Goal: Task Accomplishment & Management: Manage account settings

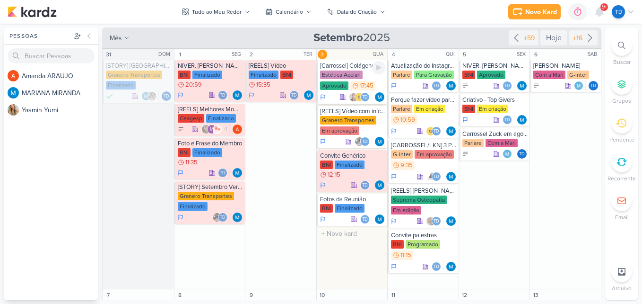
click at [364, 80] on div "Estética Acciari Aprovado 17:45" at bounding box center [353, 80] width 66 height 21
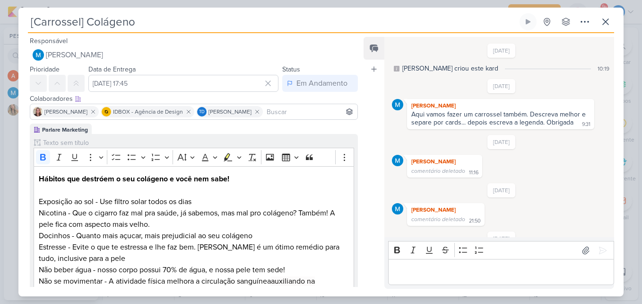
scroll to position [337, 0]
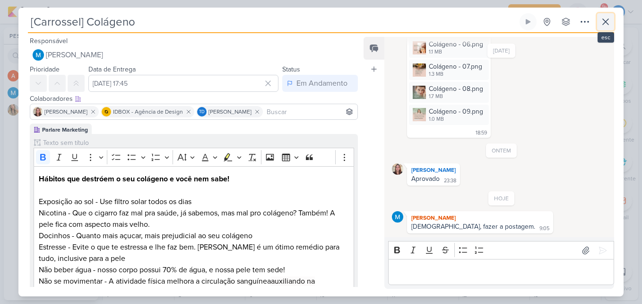
click at [613, 26] on button at bounding box center [605, 21] width 17 height 17
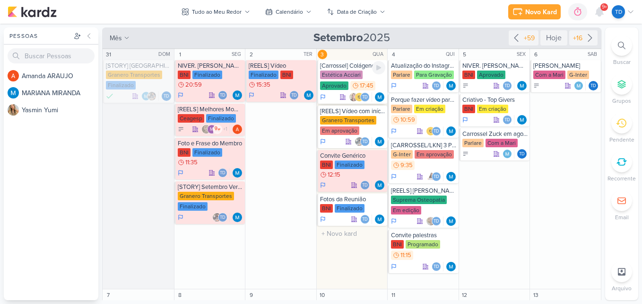
click at [340, 76] on div "Estética Acciari" at bounding box center [341, 74] width 43 height 9
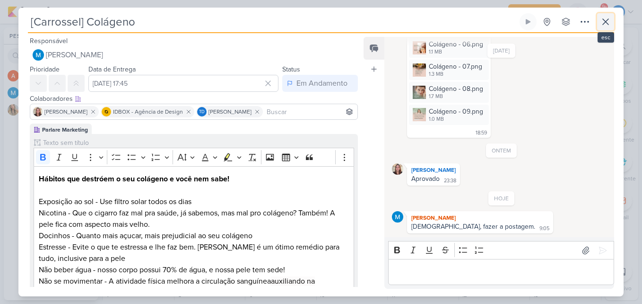
click at [613, 17] on button at bounding box center [605, 21] width 17 height 17
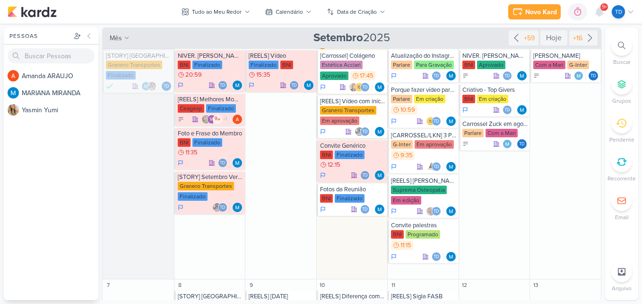
scroll to position [13, 0]
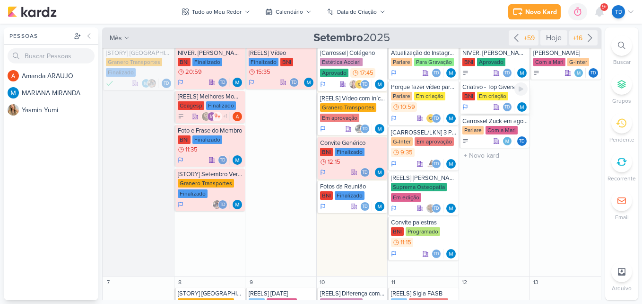
click at [504, 92] on div "Em criação" at bounding box center [492, 96] width 31 height 9
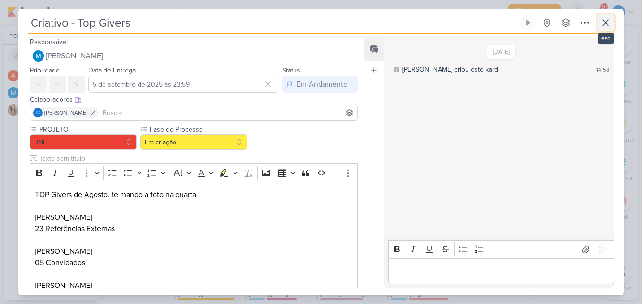
click at [609, 21] on icon at bounding box center [605, 22] width 11 height 11
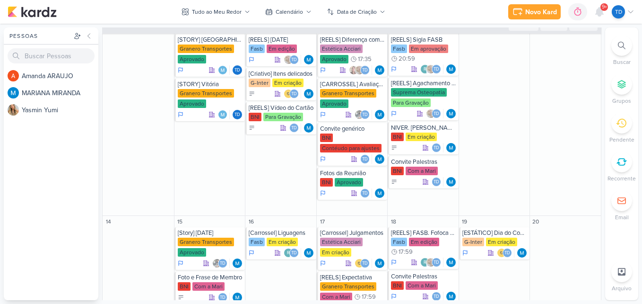
scroll to position [247, 0]
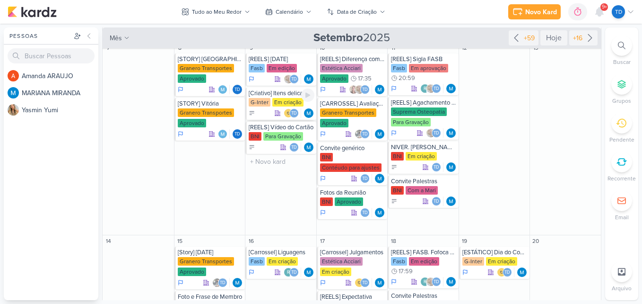
click at [291, 101] on div "Em criação" at bounding box center [287, 102] width 31 height 9
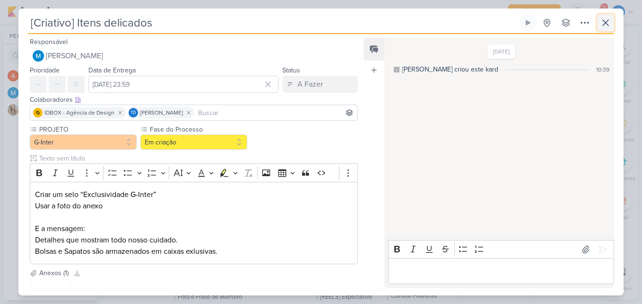
click at [612, 20] on button at bounding box center [605, 22] width 17 height 17
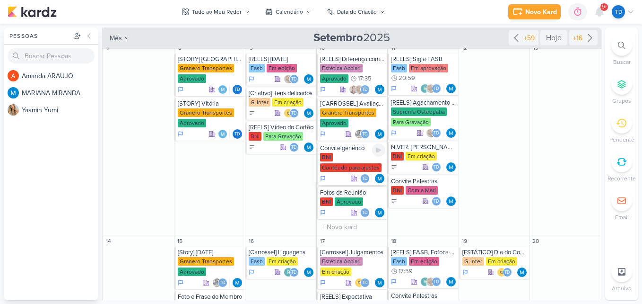
click at [362, 156] on div "BNI Contéudo para ajustes" at bounding box center [353, 163] width 66 height 20
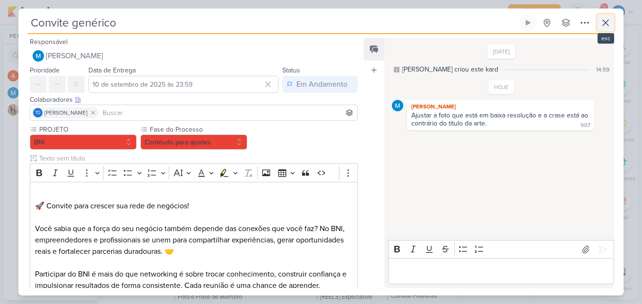
click at [611, 19] on button at bounding box center [605, 22] width 17 height 17
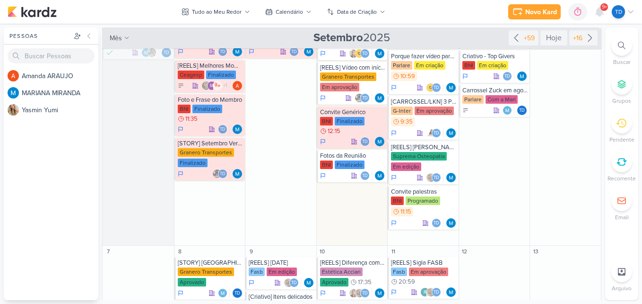
scroll to position [26, 0]
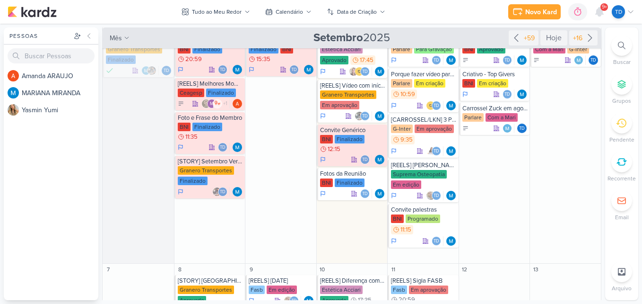
drag, startPoint x: 604, startPoint y: 73, endPoint x: 600, endPoint y: 48, distance: 25.3
click at [604, 56] on div "Pessoas [GEOGRAPHIC_DATA] A m a n d a A R A U J O M A R I A N A M I R A N D A Y…" at bounding box center [321, 163] width 642 height 272
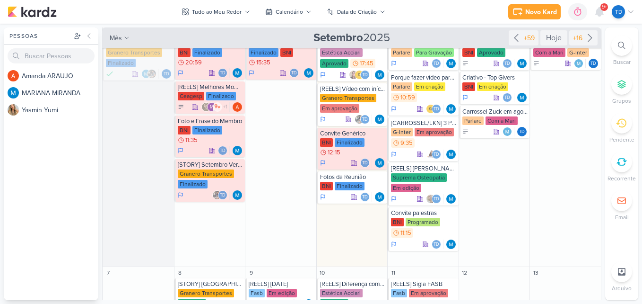
scroll to position [0, 0]
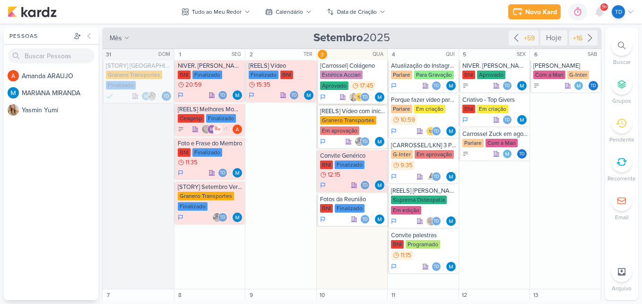
click at [369, 78] on div "Estética Acciari Aprovado 17:45" at bounding box center [353, 80] width 66 height 21
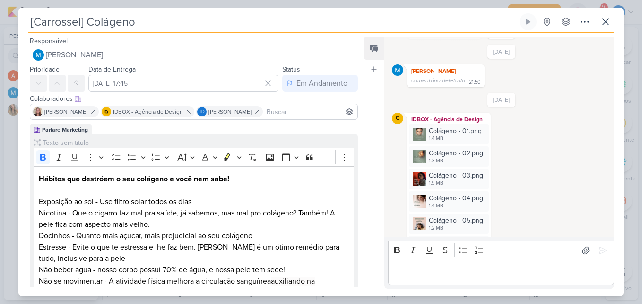
scroll to position [147, 0]
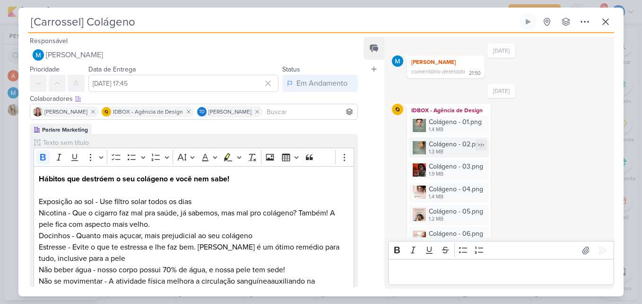
click at [439, 151] on div "1.3 MB" at bounding box center [456, 152] width 54 height 8
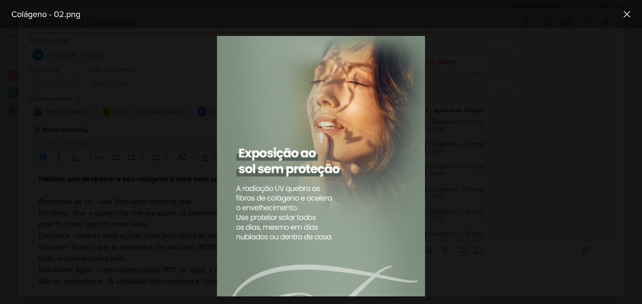
drag, startPoint x: 610, startPoint y: 82, endPoint x: 621, endPoint y: 62, distance: 22.9
click at [610, 82] on div at bounding box center [321, 165] width 642 height 275
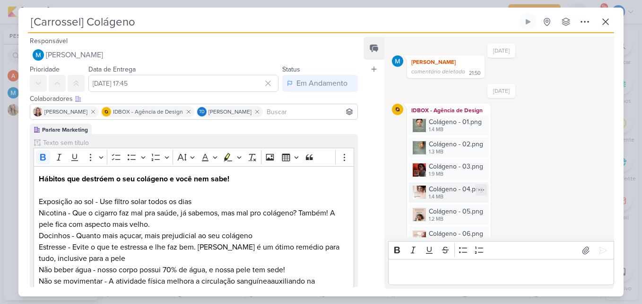
click at [435, 188] on div "Colágeno - 04.png" at bounding box center [456, 189] width 54 height 10
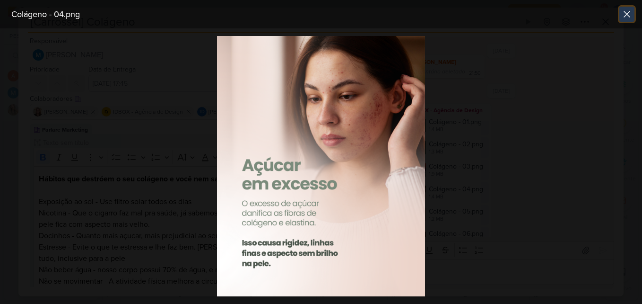
click at [623, 9] on icon at bounding box center [626, 14] width 11 height 11
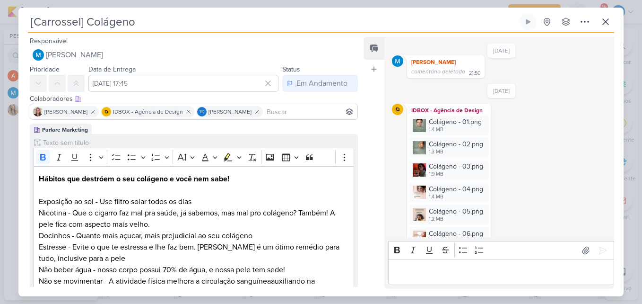
scroll to position [195, 0]
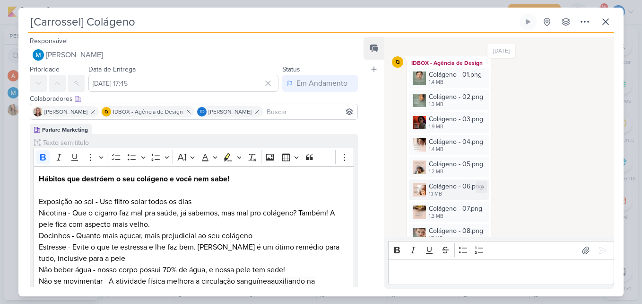
click at [462, 194] on div "1.1 MB" at bounding box center [456, 194] width 54 height 8
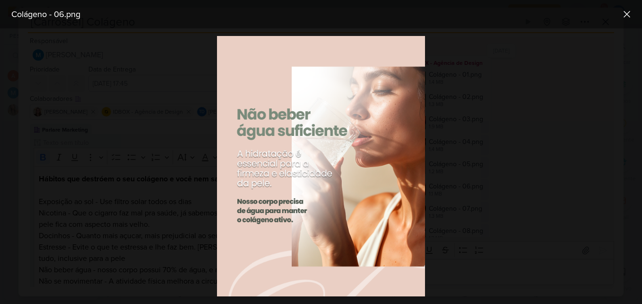
click at [552, 97] on div at bounding box center [321, 165] width 642 height 275
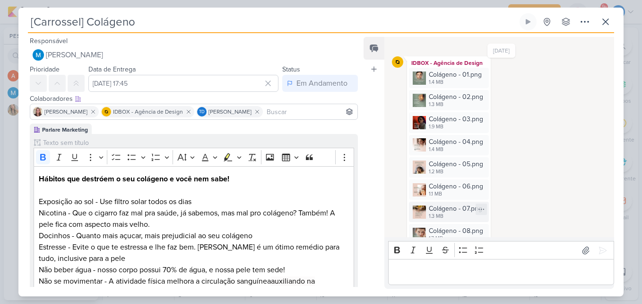
click at [448, 212] on div "Colágeno - 07.png" at bounding box center [455, 208] width 53 height 10
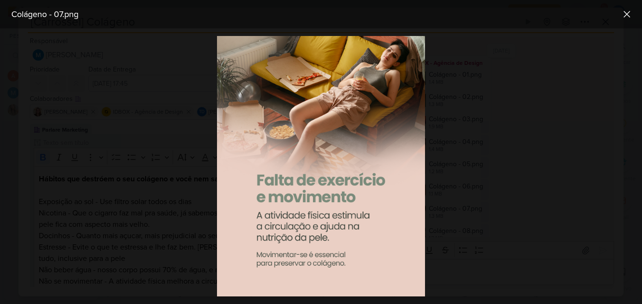
click at [620, 98] on div at bounding box center [321, 165] width 642 height 275
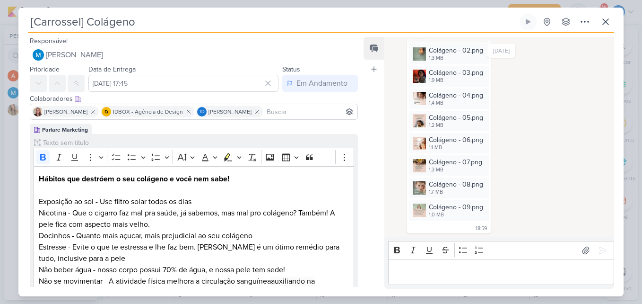
scroll to position [242, 0]
click at [454, 187] on div "Colágeno - 08.png" at bounding box center [456, 183] width 54 height 10
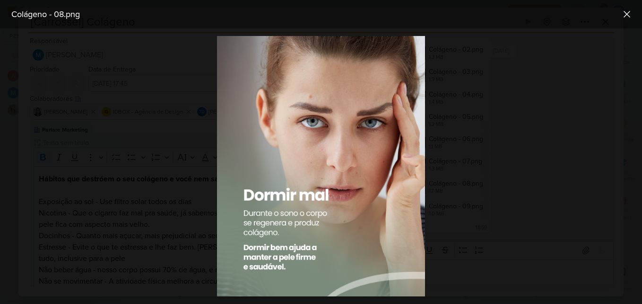
click at [514, 163] on div at bounding box center [321, 165] width 642 height 275
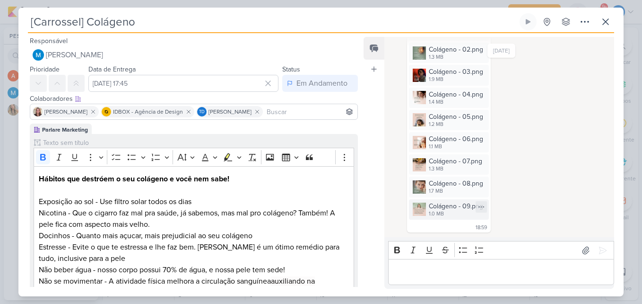
click at [459, 207] on div "Colágeno - 09.png" at bounding box center [456, 206] width 54 height 10
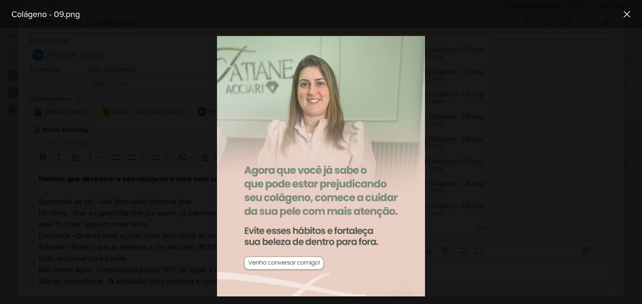
click at [484, 189] on div at bounding box center [321, 165] width 642 height 275
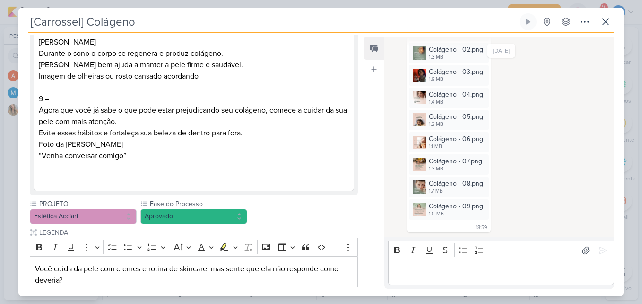
scroll to position [946, 0]
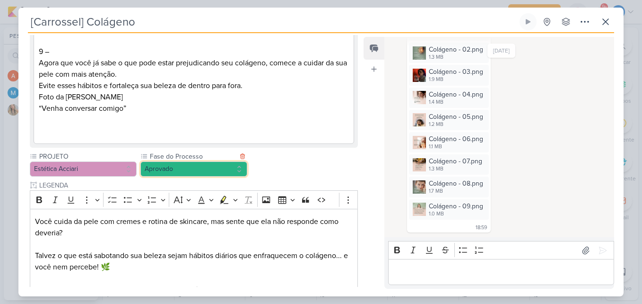
click at [154, 175] on button "Aprovado" at bounding box center [193, 168] width 107 height 15
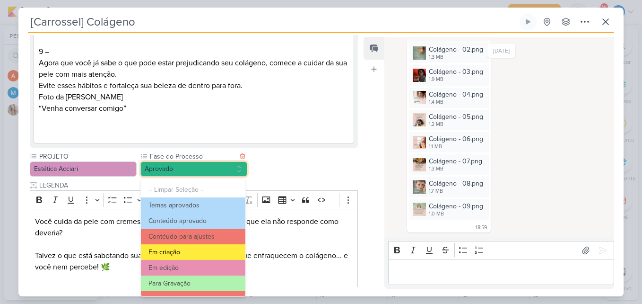
scroll to position [91, 0]
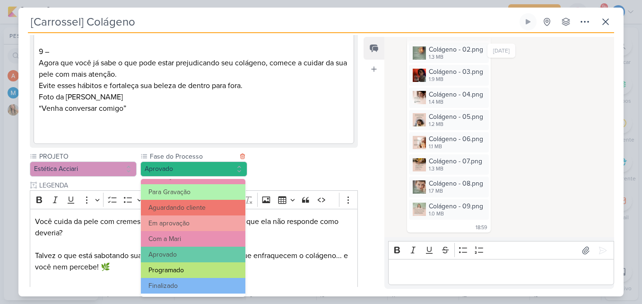
click at [180, 274] on button "Programado" at bounding box center [193, 270] width 104 height 16
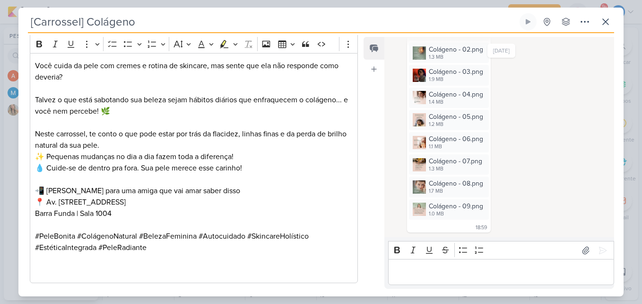
scroll to position [1150, 0]
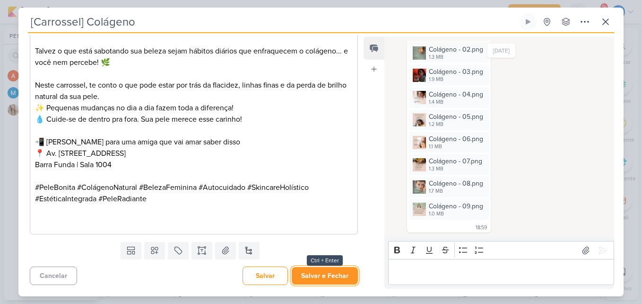
click at [304, 282] on button "Salvar e Fechar" at bounding box center [325, 275] width 66 height 17
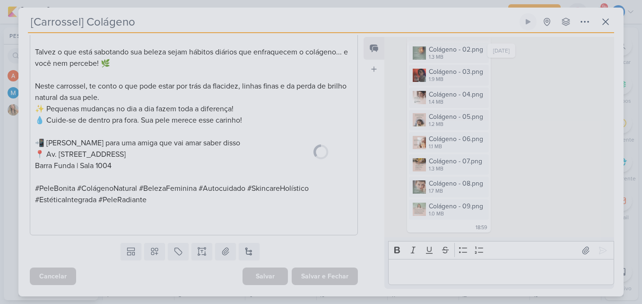
scroll to position [1149, 0]
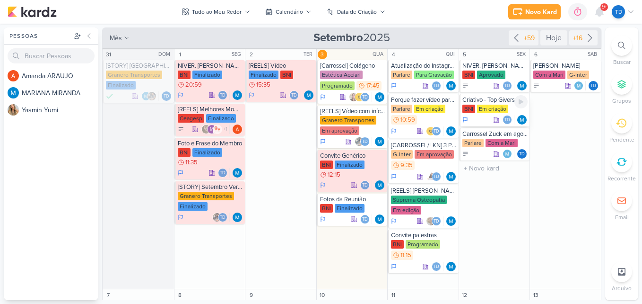
click at [478, 117] on div "Td" at bounding box center [495, 119] width 66 height 9
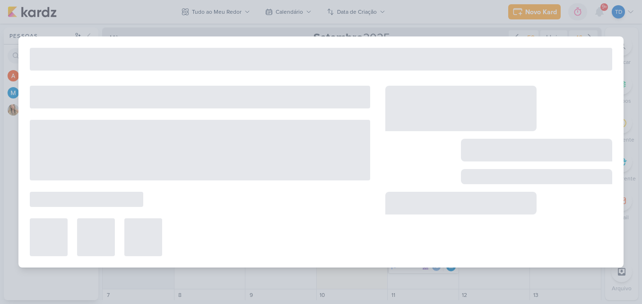
type input "Criativo - Top Givers"
type input "5 de setembro de 2025 às 23:59"
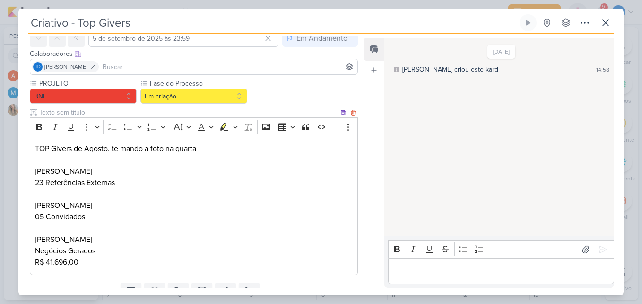
scroll to position [47, 0]
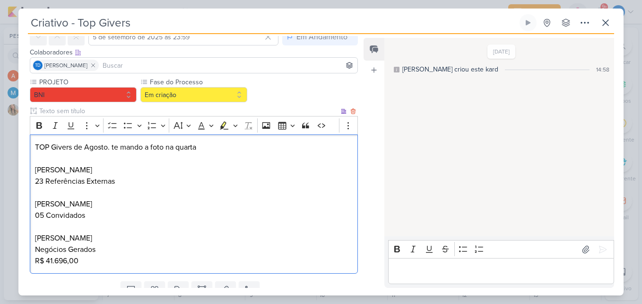
drag, startPoint x: 34, startPoint y: 238, endPoint x: 103, endPoint y: 237, distance: 68.6
click at [103, 237] on div "TOP Givers de Agosto. te mando a foto na quarta [PERSON_NAME] 23 Referências Ex…" at bounding box center [194, 203] width 328 height 139
copy p "[PERSON_NAME]"
click at [111, 241] on p "[PERSON_NAME]" at bounding box center [194, 237] width 318 height 11
drag, startPoint x: 34, startPoint y: 258, endPoint x: 97, endPoint y: 262, distance: 63.5
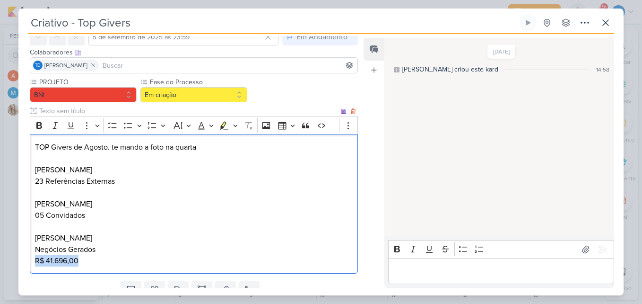
click at [97, 262] on div "TOP Givers de Agosto. te mando a foto na quarta [PERSON_NAME] 23 Referências Ex…" at bounding box center [194, 203] width 328 height 139
copy p "R$ 41.696,00"
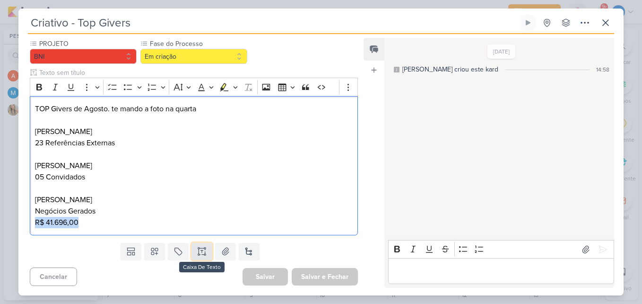
click at [203, 251] on icon at bounding box center [201, 250] width 9 height 9
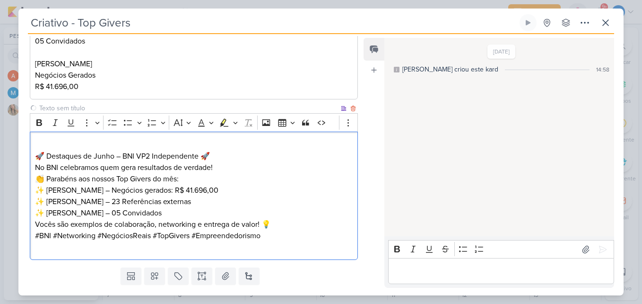
scroll to position [246, 0]
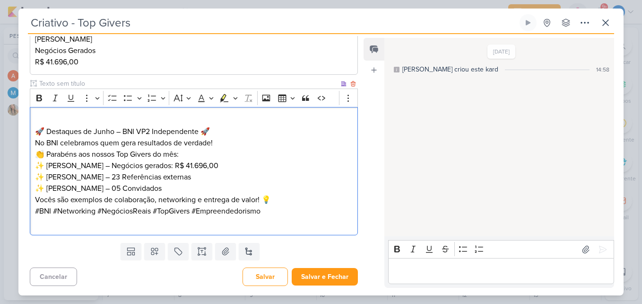
click at [252, 132] on p "🚀 Destaques de Junho – BNI VP2 Independente 🚀" at bounding box center [194, 125] width 318 height 23
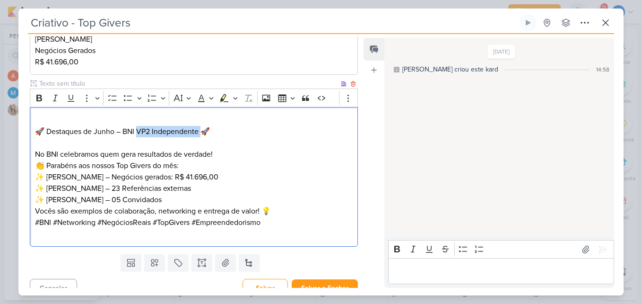
drag, startPoint x: 202, startPoint y: 131, endPoint x: 139, endPoint y: 131, distance: 63.8
click at [139, 131] on p "🚀 Destaques de Junho – BNI VP2 Independente 🚀" at bounding box center [194, 125] width 318 height 23
click at [192, 165] on p "No BNI celebramos quem gera resultados de verdade! 👏 Parabéns aos nossos Top Gi…" at bounding box center [194, 159] width 318 height 23
click at [223, 156] on p "No BNI celebramos quem gera resultados de verdade! 👏 Parabéns aos nossos Top Gi…" at bounding box center [194, 159] width 318 height 23
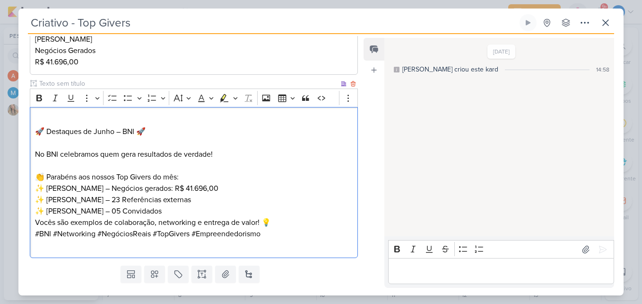
click at [193, 206] on p "✨ [PERSON_NAME] – Negócios gerados: R$ 41.696,00 ✨ [PERSON_NAME] – 23 Referênci…" at bounding box center [194, 199] width 318 height 34
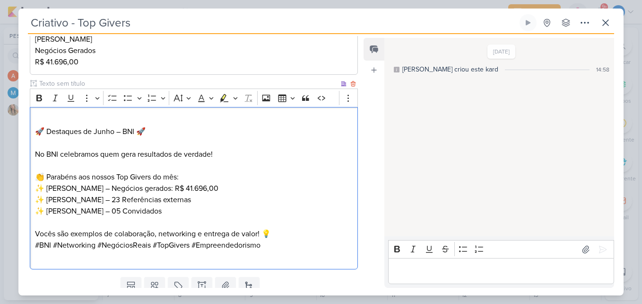
click at [302, 222] on p "Editor editing area: main" at bounding box center [194, 222] width 318 height 11
click at [297, 229] on p "Vocês são exemplos de colaboração, networking e entrega de valor! 💡" at bounding box center [194, 233] width 318 height 11
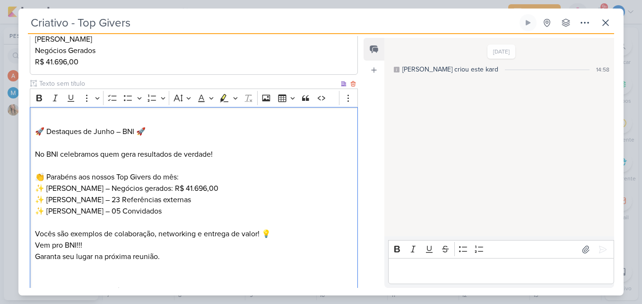
click at [123, 132] on p "🚀 Destaques de Junho – BNI 🚀" at bounding box center [194, 125] width 318 height 23
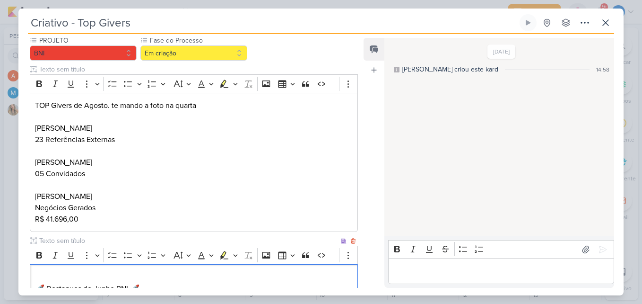
scroll to position [325, 0]
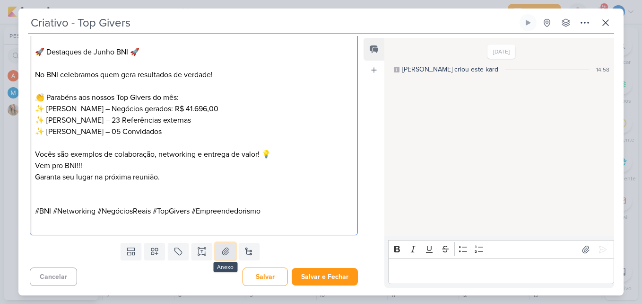
click at [224, 253] on icon at bounding box center [225, 250] width 9 height 9
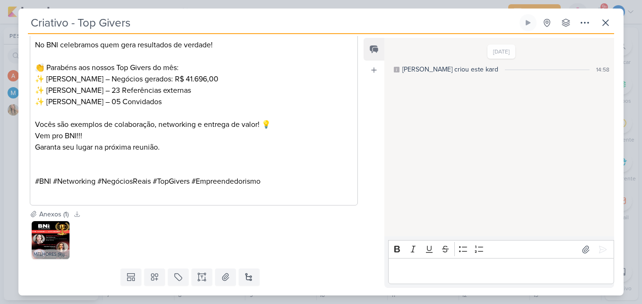
scroll to position [381, 0]
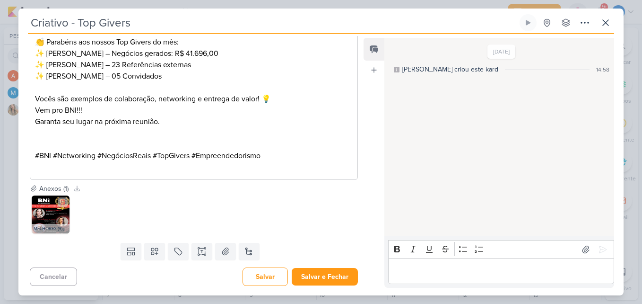
click at [60, 219] on img at bounding box center [51, 214] width 38 height 38
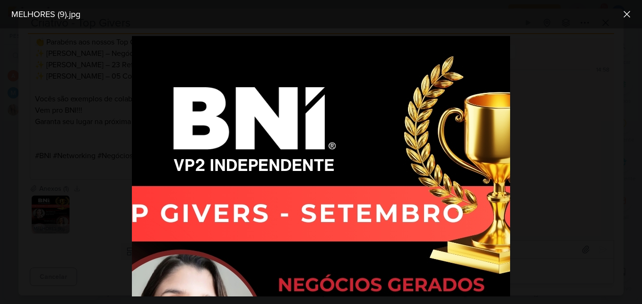
scroll to position [0, 50]
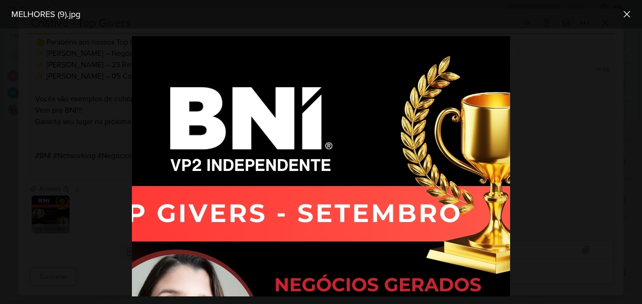
click at [580, 146] on div at bounding box center [321, 165] width 642 height 275
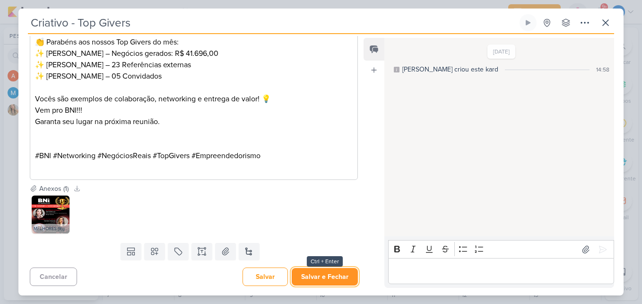
click at [339, 276] on button "Salvar e Fechar" at bounding box center [325, 276] width 66 height 17
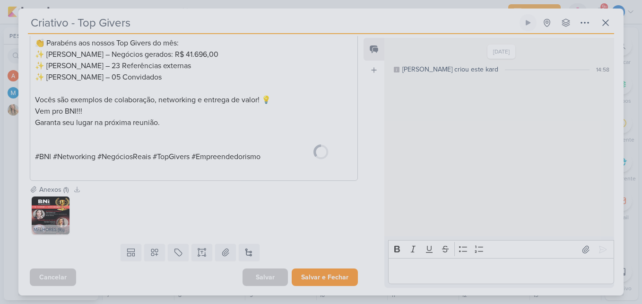
scroll to position [380, 0]
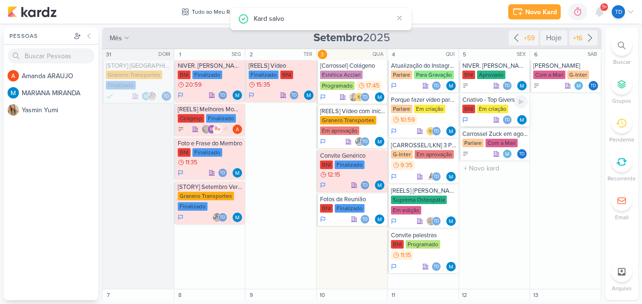
click at [484, 104] on div "Criativo - Top Givers BNI Em criação Td" at bounding box center [494, 110] width 71 height 32
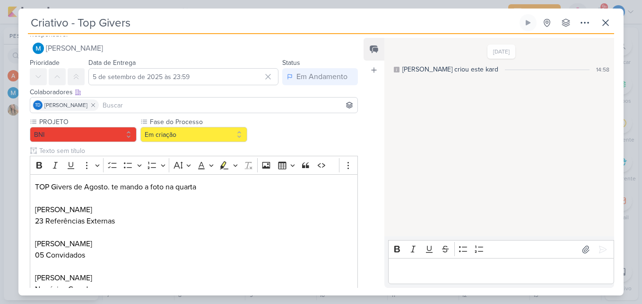
scroll to position [1, 0]
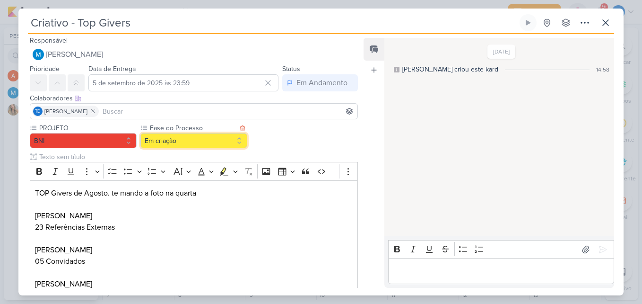
click at [180, 146] on button "Em criação" at bounding box center [193, 140] width 107 height 15
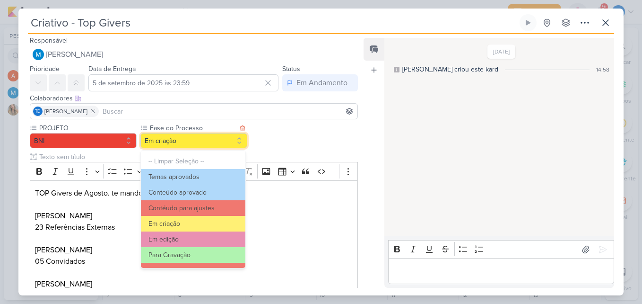
scroll to position [91, 0]
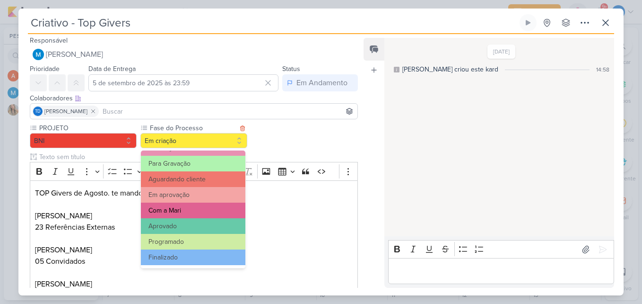
click at [176, 206] on button "Com a Mari" at bounding box center [193, 210] width 104 height 16
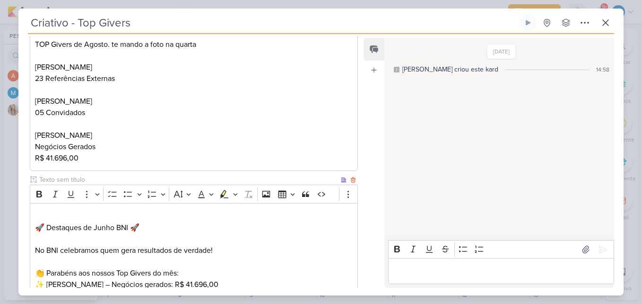
scroll to position [381, 0]
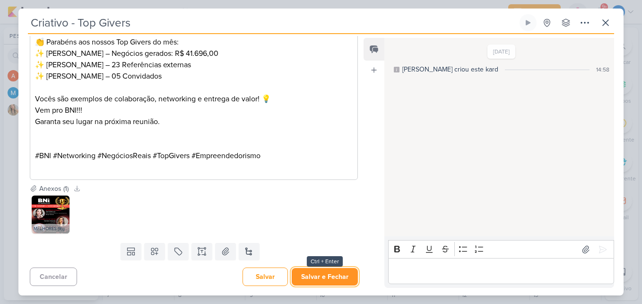
click at [307, 281] on button "Salvar e Fechar" at bounding box center [325, 276] width 66 height 17
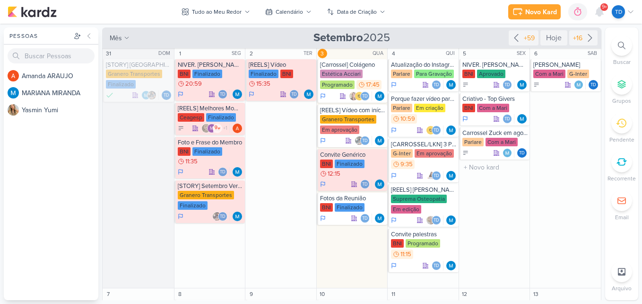
scroll to position [0, 0]
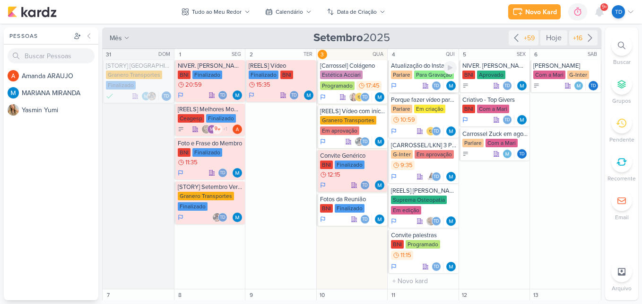
click at [425, 74] on div "Para Gravação" at bounding box center [434, 74] width 40 height 9
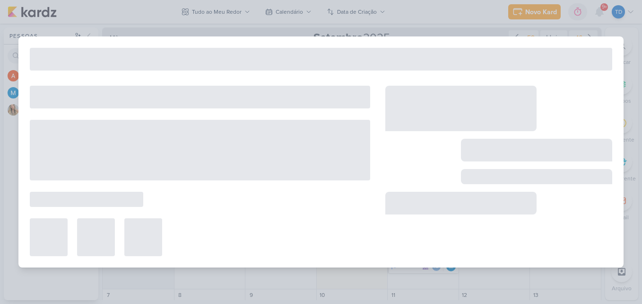
type input "Atualização do Instagram"
type input "[DATE] 23:59"
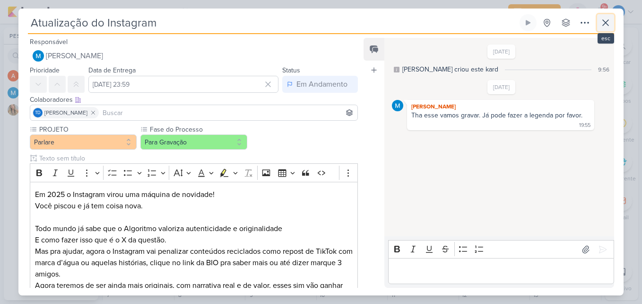
click at [601, 26] on icon at bounding box center [605, 22] width 11 height 11
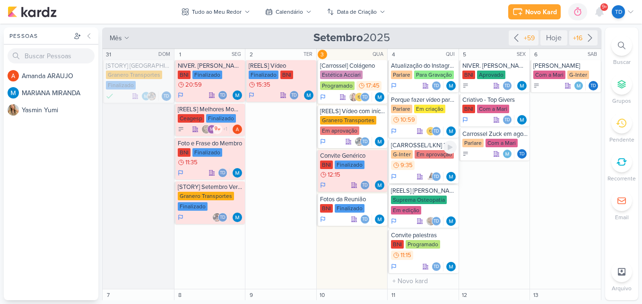
click at [428, 162] on div "G-Inter Em aprovação 9:35" at bounding box center [424, 160] width 66 height 21
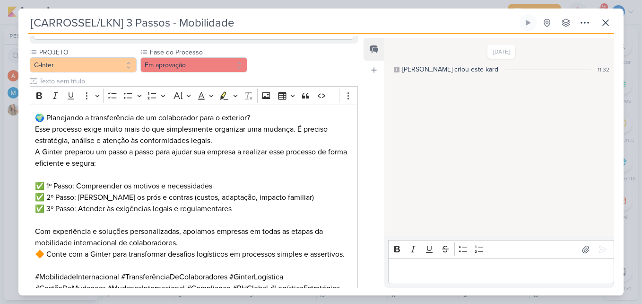
scroll to position [662, 0]
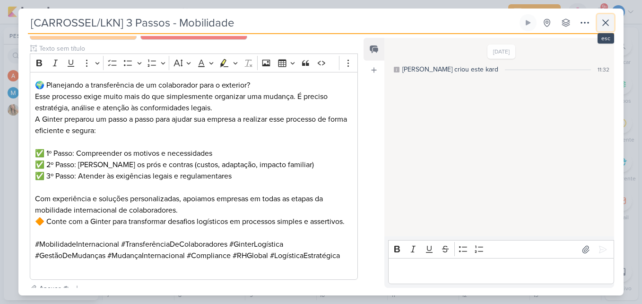
click at [605, 24] on icon at bounding box center [606, 23] width 6 height 6
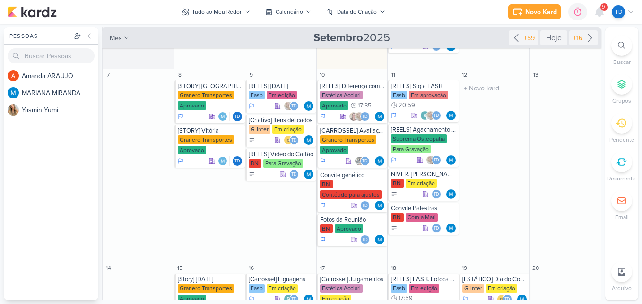
scroll to position [236, 0]
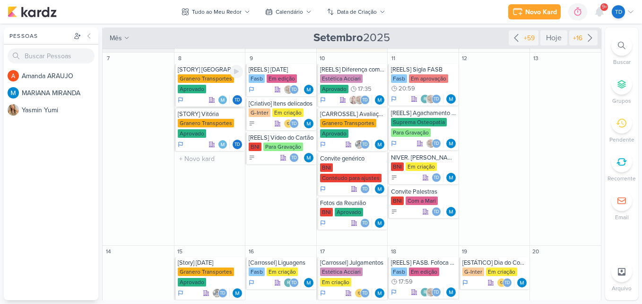
click at [217, 77] on div "Granero Transportes" at bounding box center [206, 78] width 56 height 9
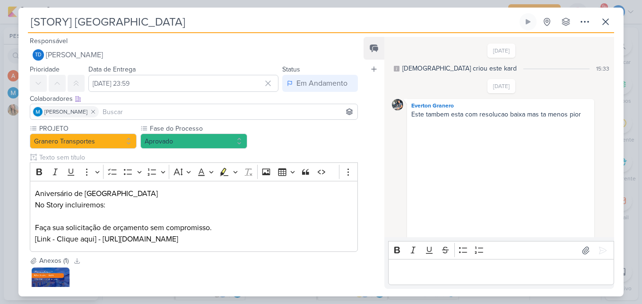
scroll to position [201, 0]
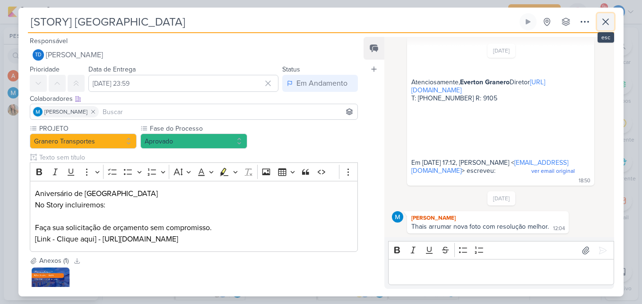
click at [610, 24] on icon at bounding box center [605, 21] width 11 height 11
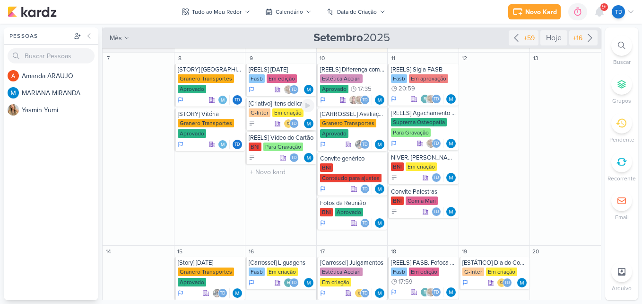
click at [284, 117] on div "G-Inter Em criação" at bounding box center [282, 112] width 66 height 9
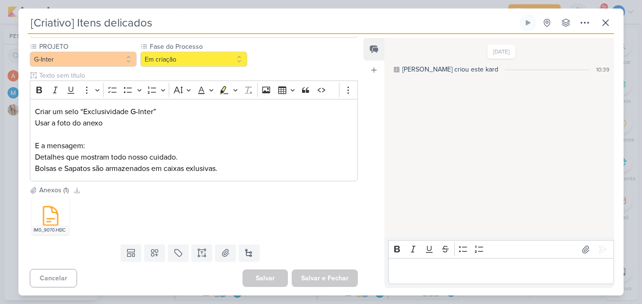
scroll to position [84, 0]
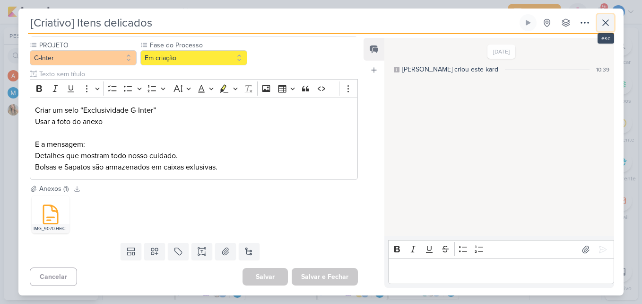
click at [614, 19] on button at bounding box center [605, 22] width 17 height 17
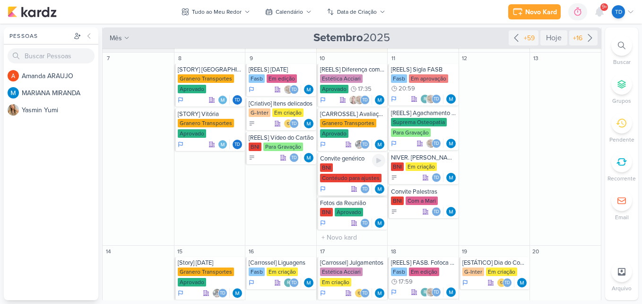
click at [363, 172] on div "BNI Contéudo para ajustes" at bounding box center [353, 173] width 66 height 20
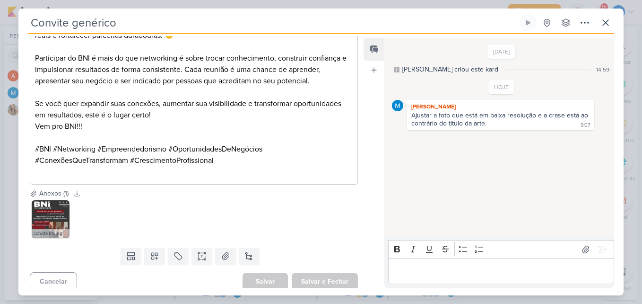
scroll to position [220, 0]
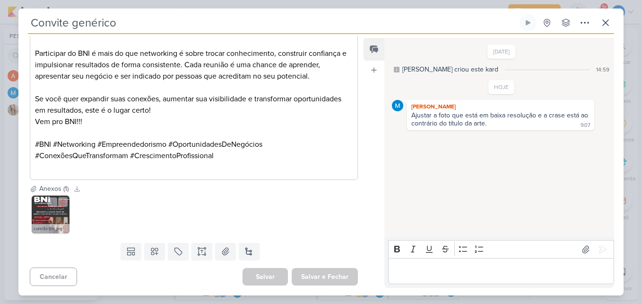
click at [48, 216] on img at bounding box center [51, 214] width 38 height 38
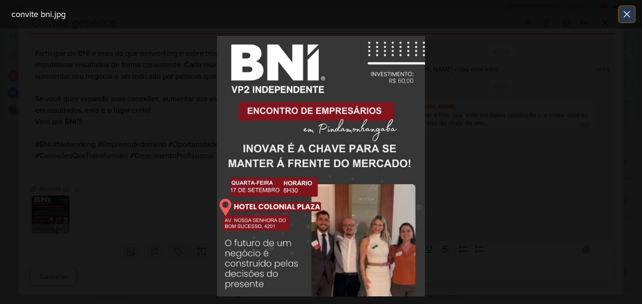
click at [623, 13] on icon at bounding box center [626, 14] width 11 height 11
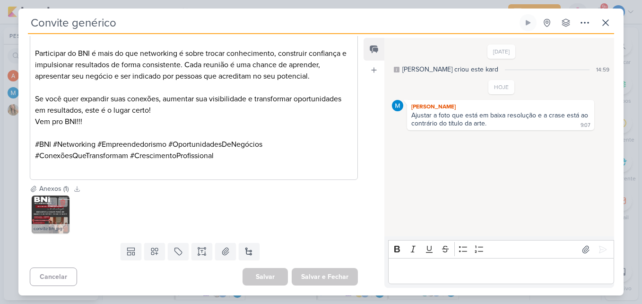
click at [52, 214] on img at bounding box center [51, 214] width 38 height 38
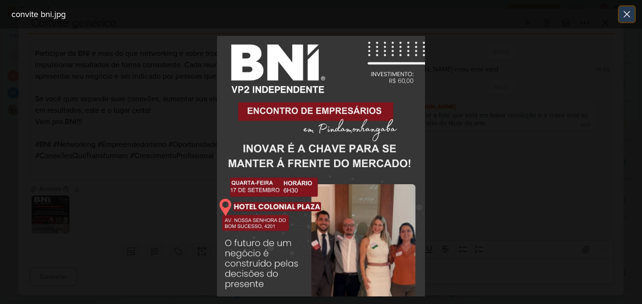
click at [631, 11] on icon at bounding box center [626, 14] width 11 height 11
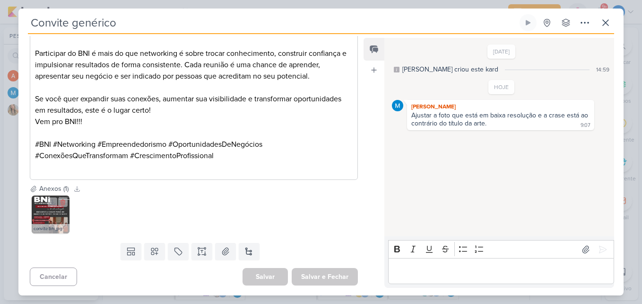
click at [61, 213] on img at bounding box center [51, 214] width 38 height 38
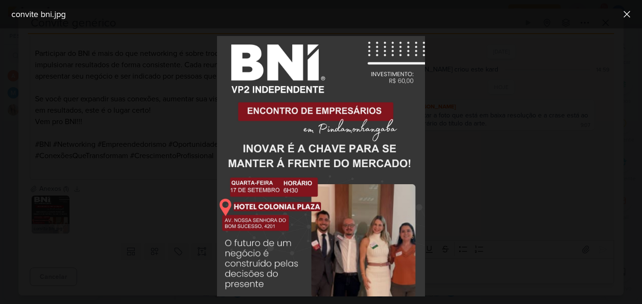
click at [184, 110] on div at bounding box center [321, 165] width 642 height 275
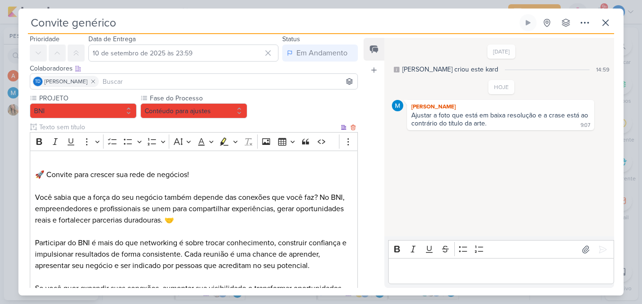
scroll to position [0, 0]
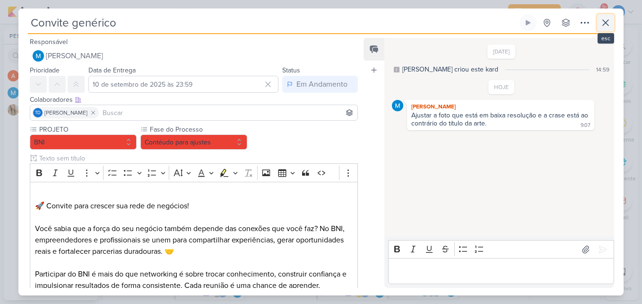
click at [600, 23] on icon at bounding box center [605, 22] width 11 height 11
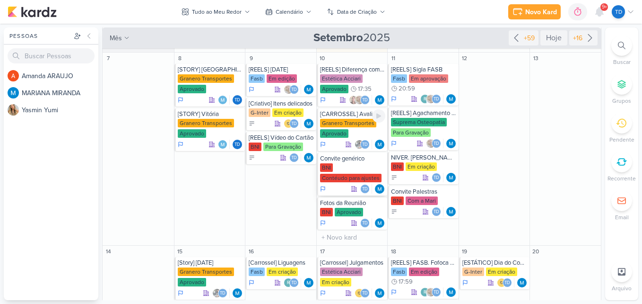
click at [354, 163] on div "BNI Contéudo para ajustes" at bounding box center [353, 173] width 66 height 20
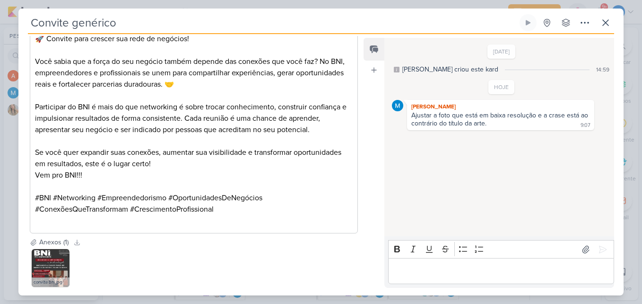
scroll to position [220, 0]
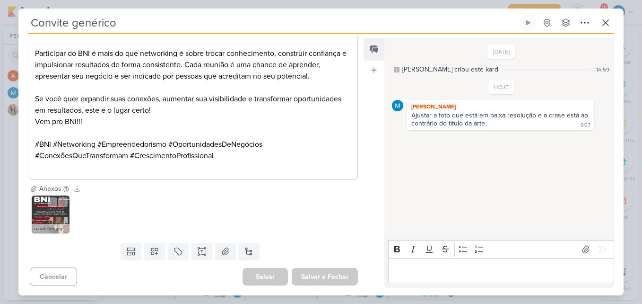
click at [52, 217] on img at bounding box center [51, 214] width 38 height 38
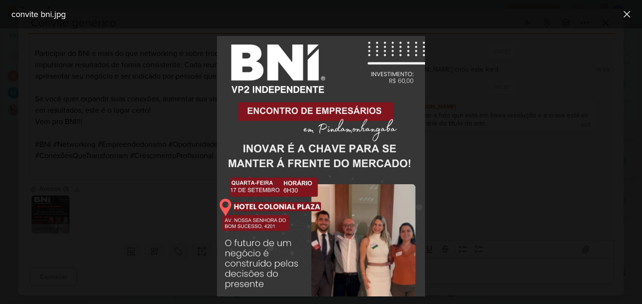
click at [167, 134] on div at bounding box center [321, 165] width 642 height 275
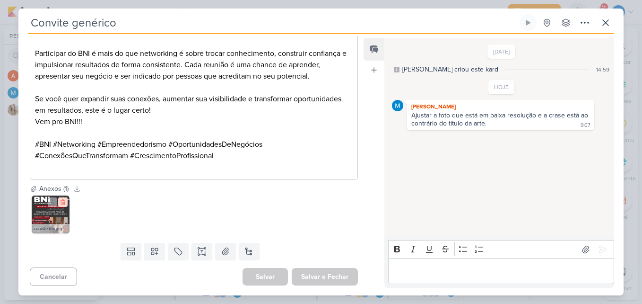
click at [64, 203] on icon at bounding box center [63, 202] width 7 height 7
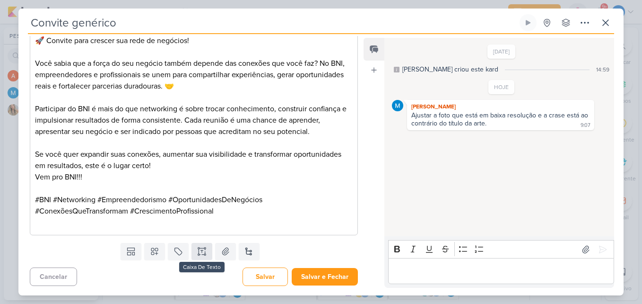
scroll to position [165, 0]
click at [204, 255] on icon at bounding box center [204, 253] width 1 height 1
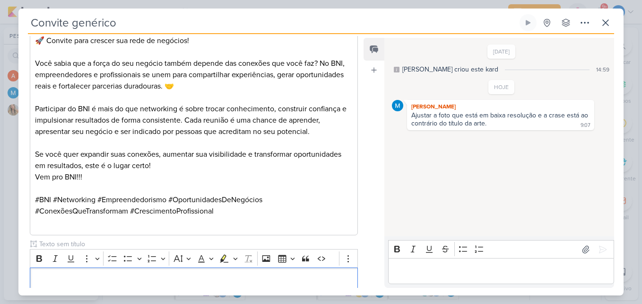
scroll to position [223, 0]
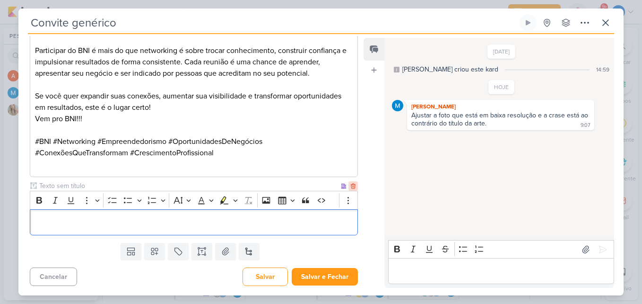
click at [350, 185] on icon at bounding box center [353, 185] width 7 height 7
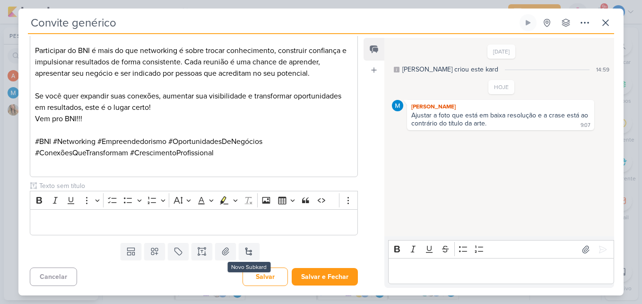
scroll to position [165, 0]
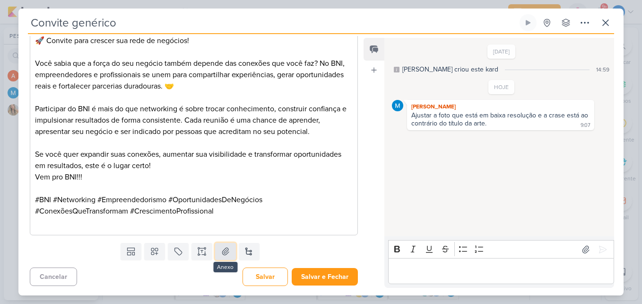
click at [227, 253] on icon at bounding box center [225, 250] width 9 height 9
click at [453, 268] on p "Editor editing area: main" at bounding box center [501, 270] width 216 height 11
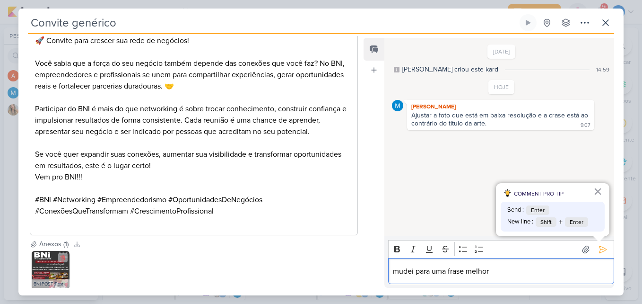
click at [45, 273] on img at bounding box center [51, 270] width 38 height 38
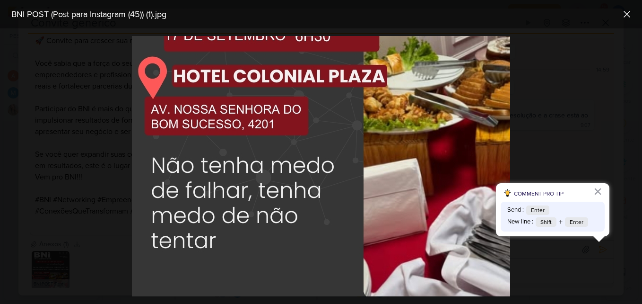
scroll to position [385, 0]
click at [590, 102] on div at bounding box center [321, 165] width 642 height 275
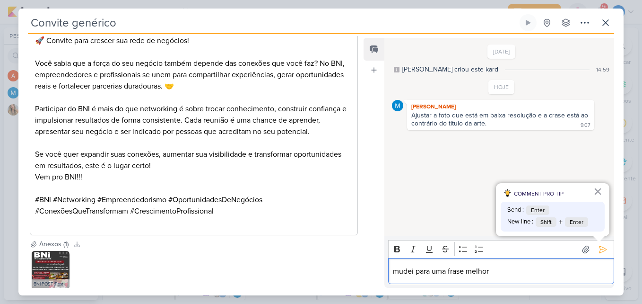
click at [522, 264] on div "mudei para uma frase melhor" at bounding box center [501, 271] width 226 height 26
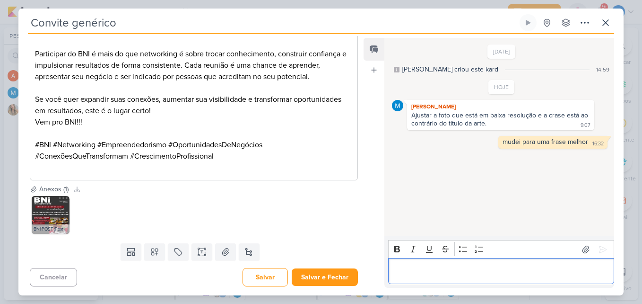
scroll to position [220, 0]
click at [326, 277] on button "Salvar e Fechar" at bounding box center [325, 276] width 66 height 17
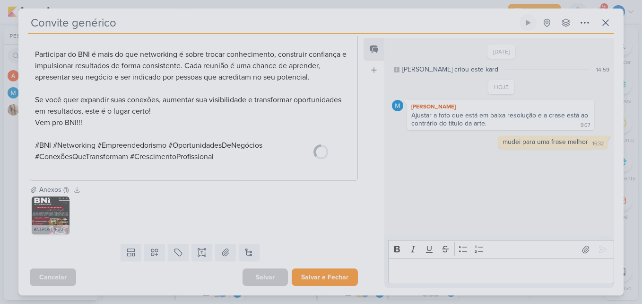
scroll to position [219, 0]
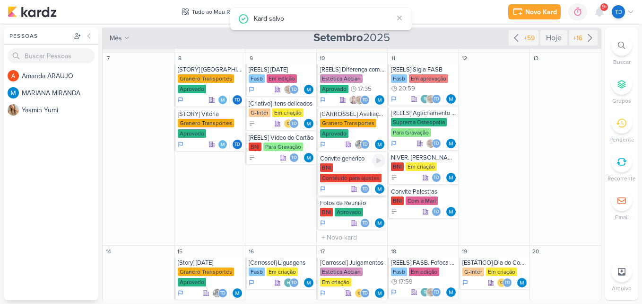
click at [343, 175] on div "Contéudo para ajustes" at bounding box center [350, 177] width 61 height 9
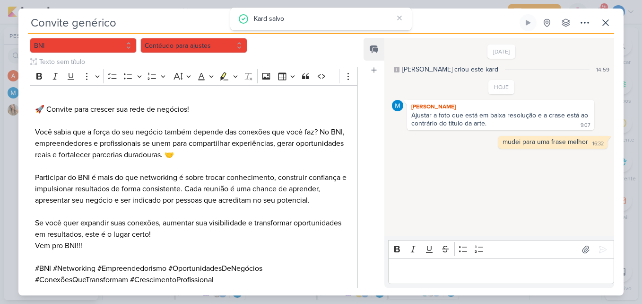
scroll to position [0, 0]
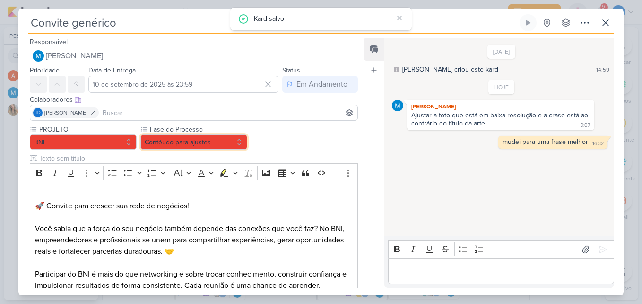
click at [226, 140] on button "Contéudo para ajustes" at bounding box center [193, 141] width 107 height 15
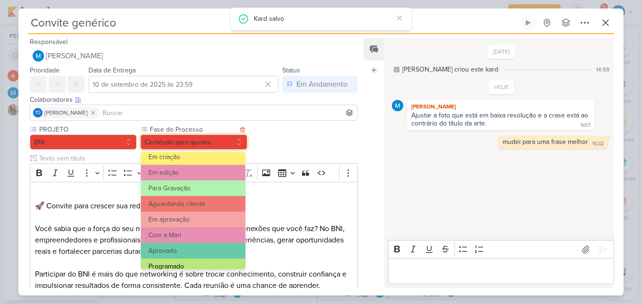
scroll to position [91, 0]
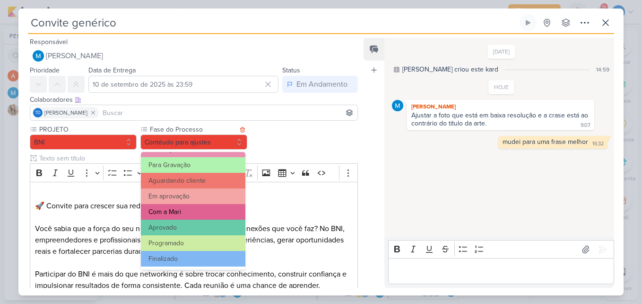
click at [208, 208] on button "Com a Mari" at bounding box center [193, 212] width 104 height 16
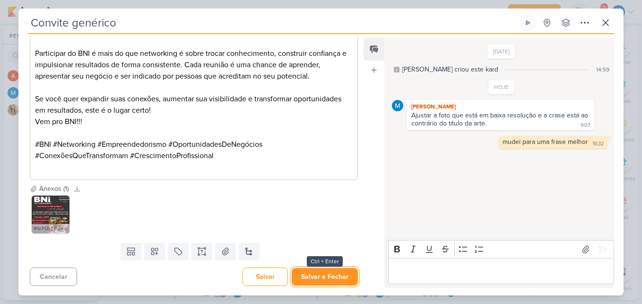
click at [337, 275] on button "Salvar e Fechar" at bounding box center [325, 276] width 66 height 17
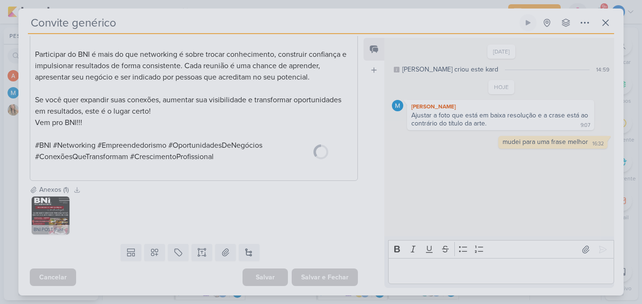
scroll to position [219, 0]
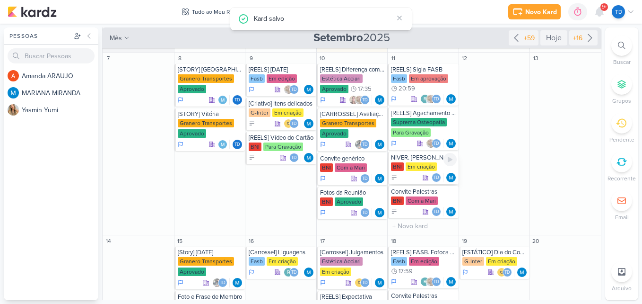
click at [411, 167] on div "Em criação" at bounding box center [421, 166] width 31 height 9
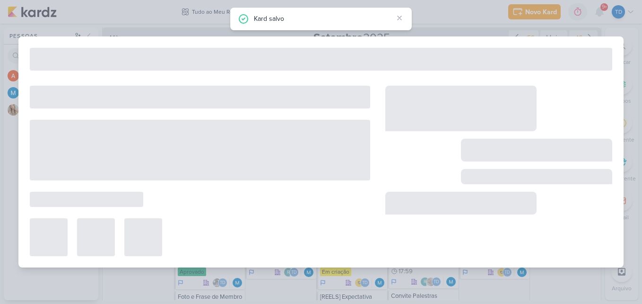
type input "NIVER. [PERSON_NAME]"
type input "[DATE] 23:59"
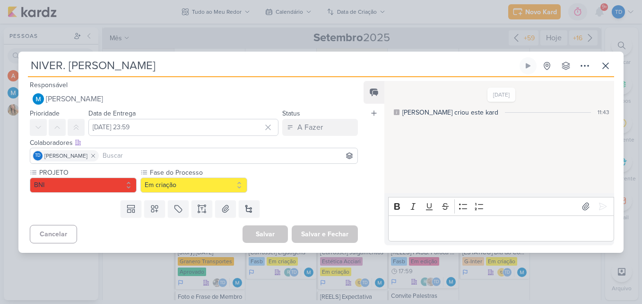
scroll to position [0, 0]
click at [200, 205] on icon at bounding box center [202, 205] width 5 height 0
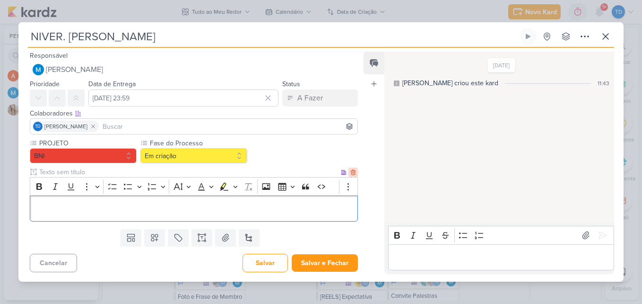
click at [349, 167] on div at bounding box center [352, 171] width 9 height 9
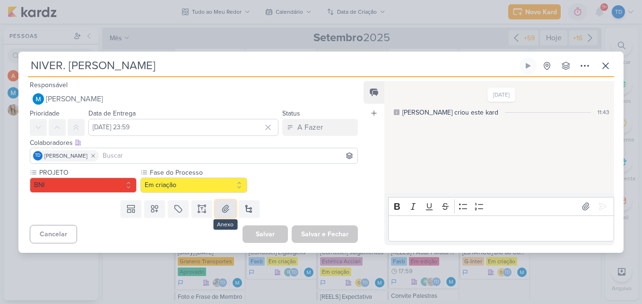
click at [222, 208] on icon at bounding box center [225, 208] width 7 height 7
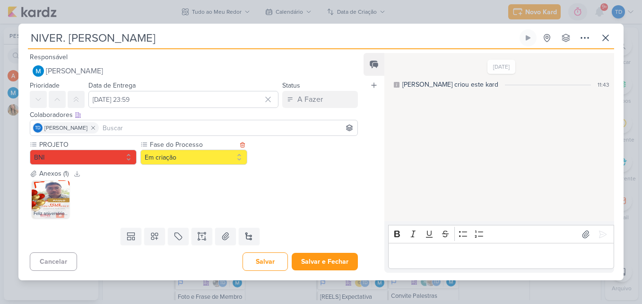
click at [210, 148] on label "Fase do Processo" at bounding box center [193, 144] width 88 height 10
click at [214, 154] on button "Em criação" at bounding box center [193, 156] width 107 height 15
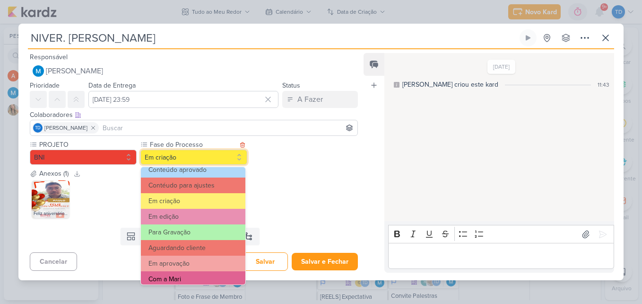
scroll to position [91, 0]
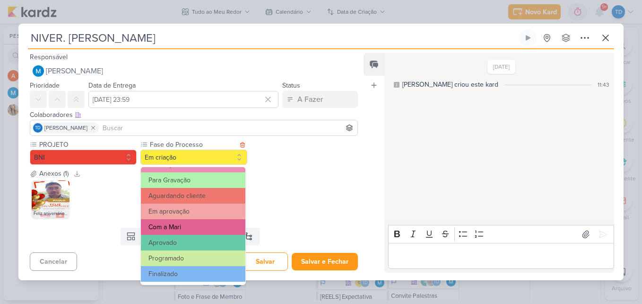
click at [203, 230] on button "Com a Mari" at bounding box center [193, 227] width 104 height 16
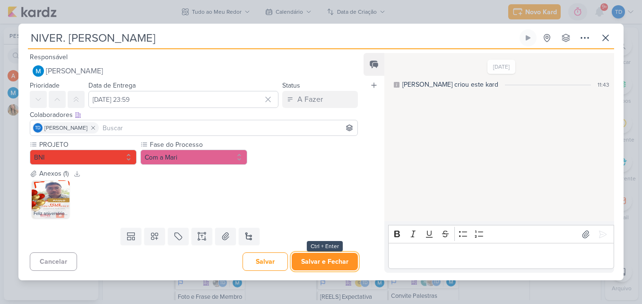
click at [342, 263] on button "Salvar e Fechar" at bounding box center [325, 260] width 66 height 17
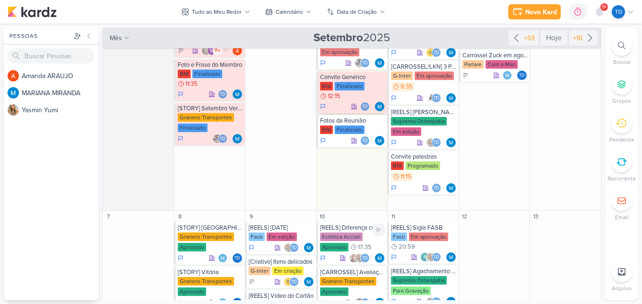
scroll to position [0, 0]
